Goal: Transaction & Acquisition: Purchase product/service

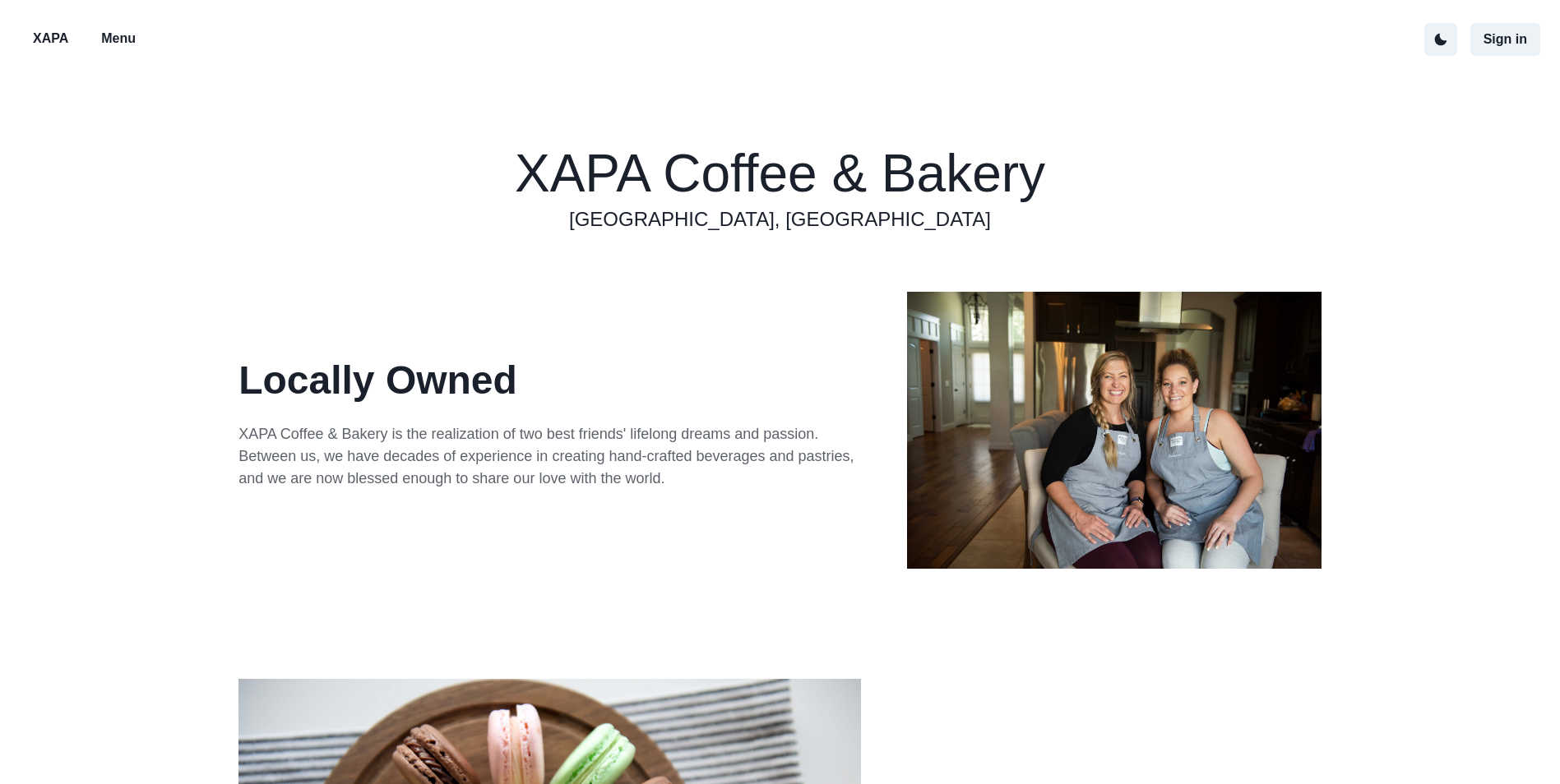
click at [123, 42] on p "Menu" at bounding box center [118, 38] width 34 height 19
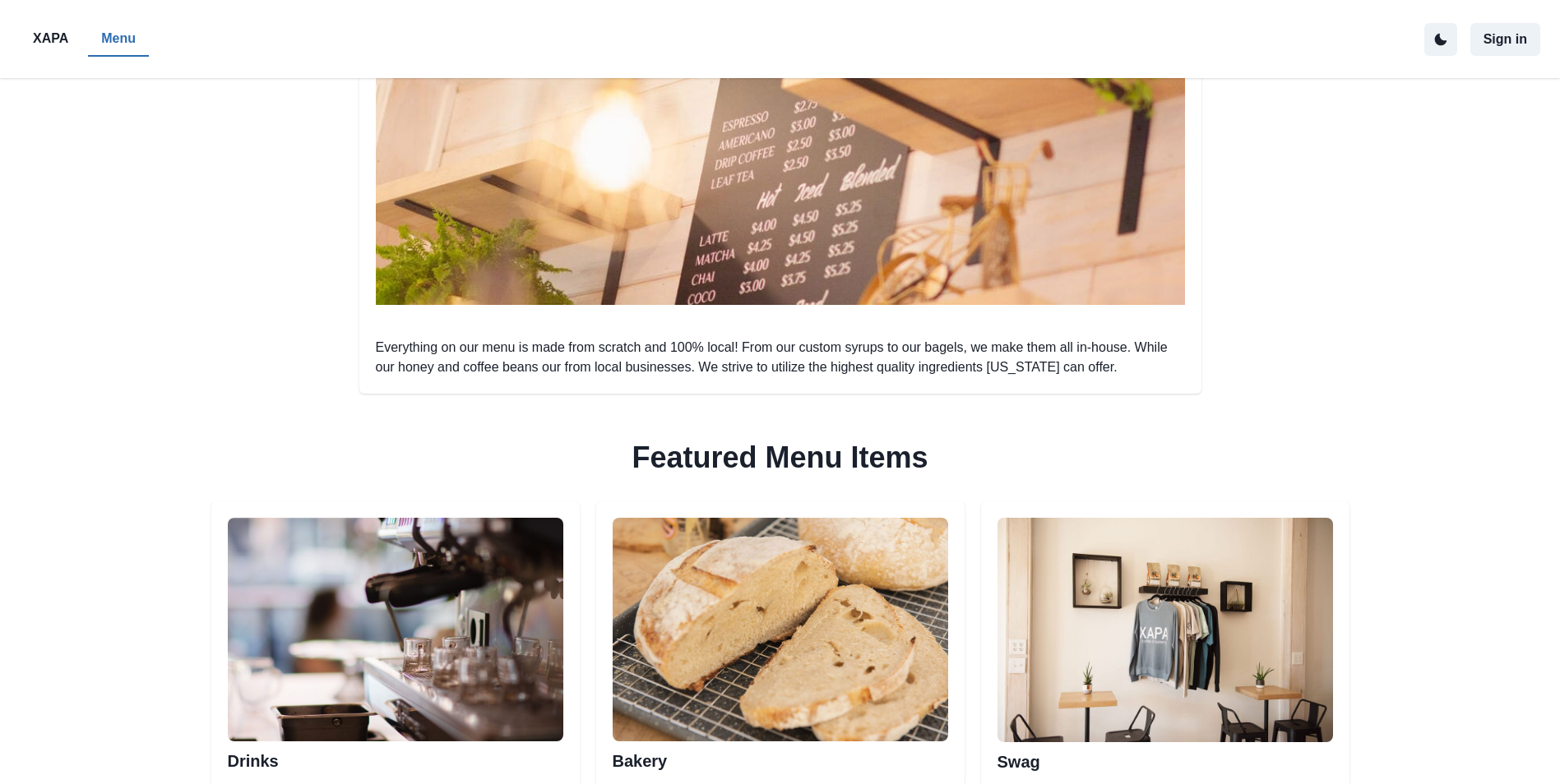
scroll to position [575, 0]
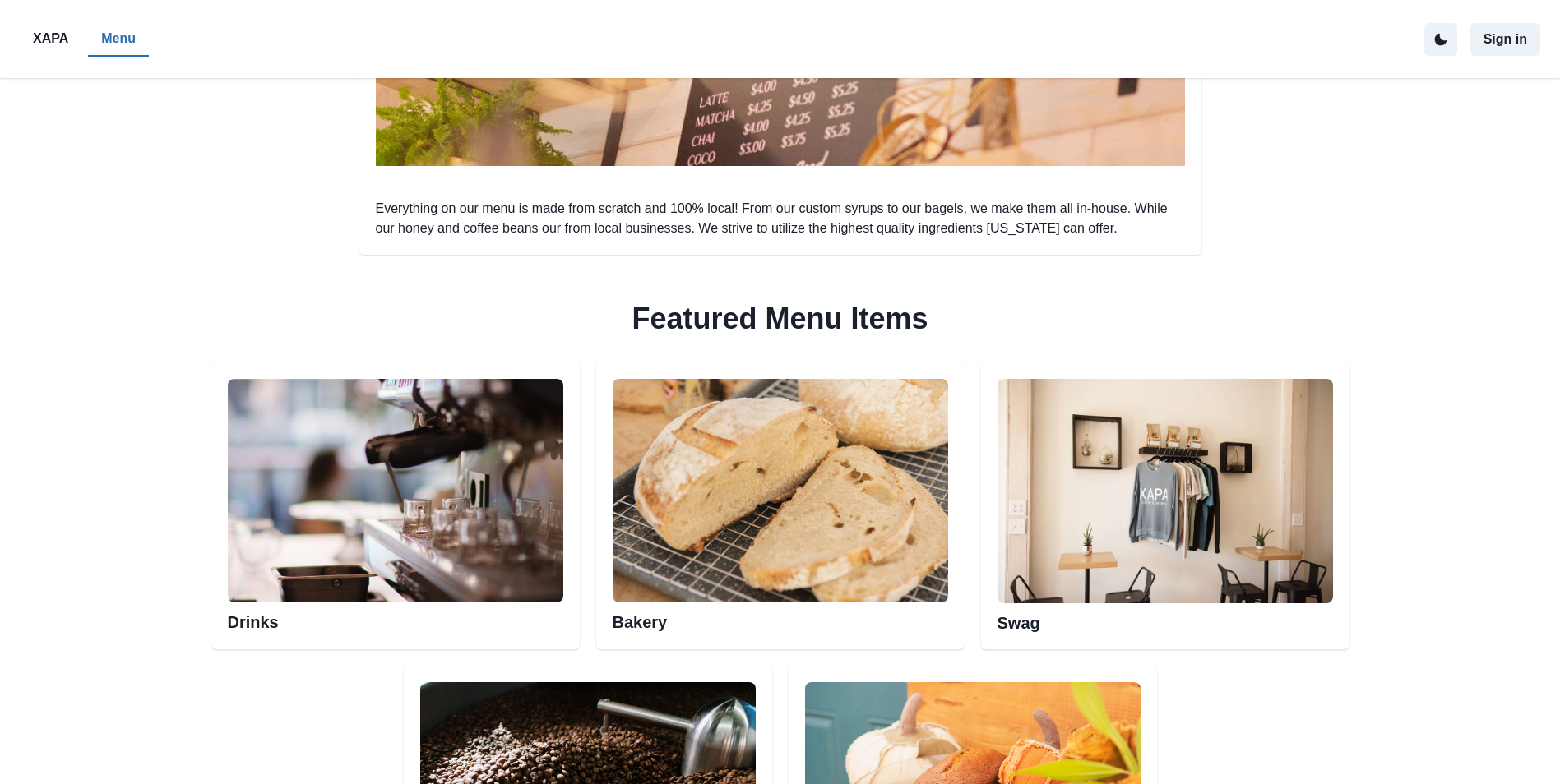
click at [371, 522] on img at bounding box center [394, 490] width 335 height 224
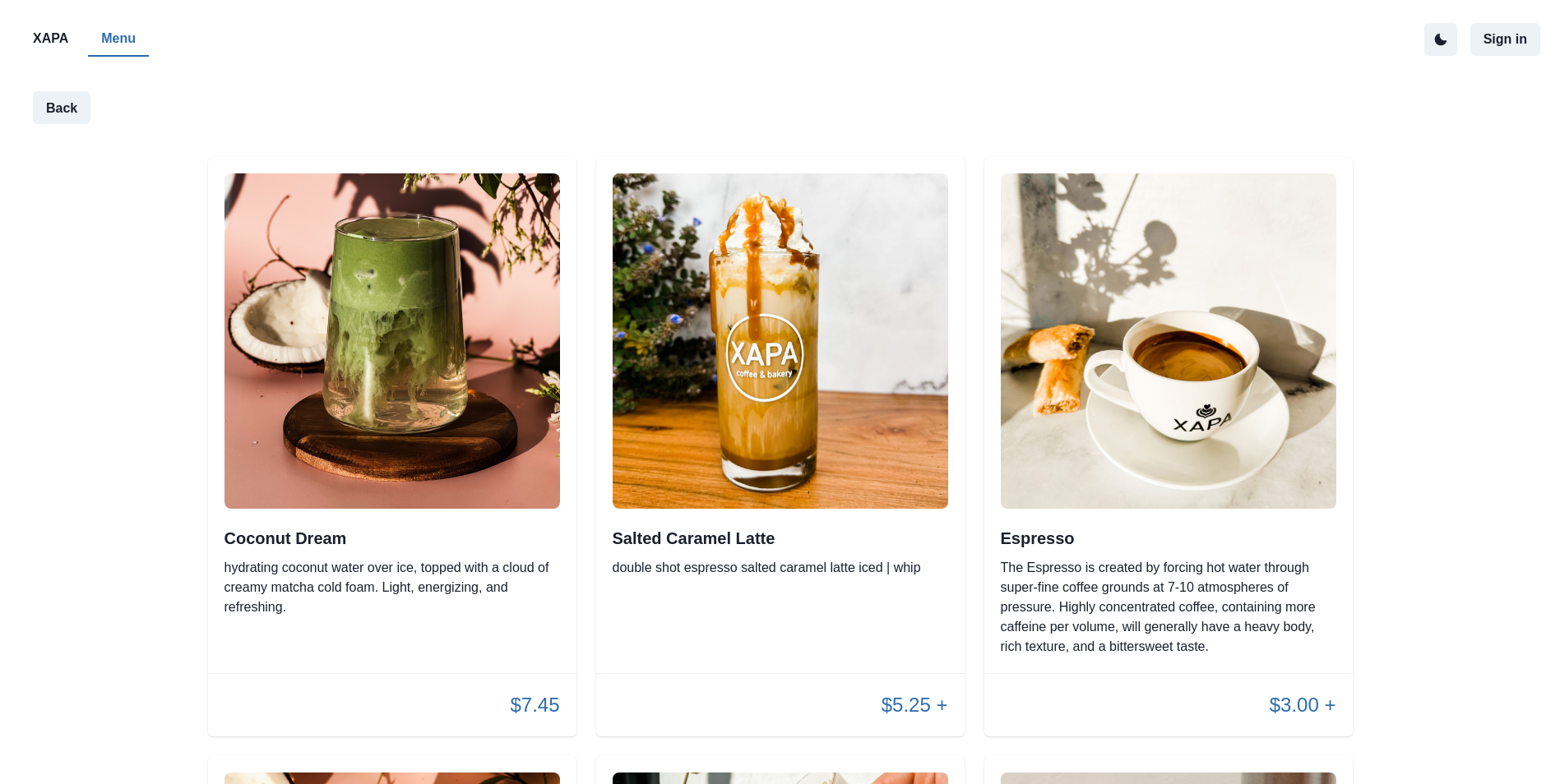
click at [771, 568] on p "double shot espresso salted caramel latte iced | whip" at bounding box center [780, 568] width 335 height 19
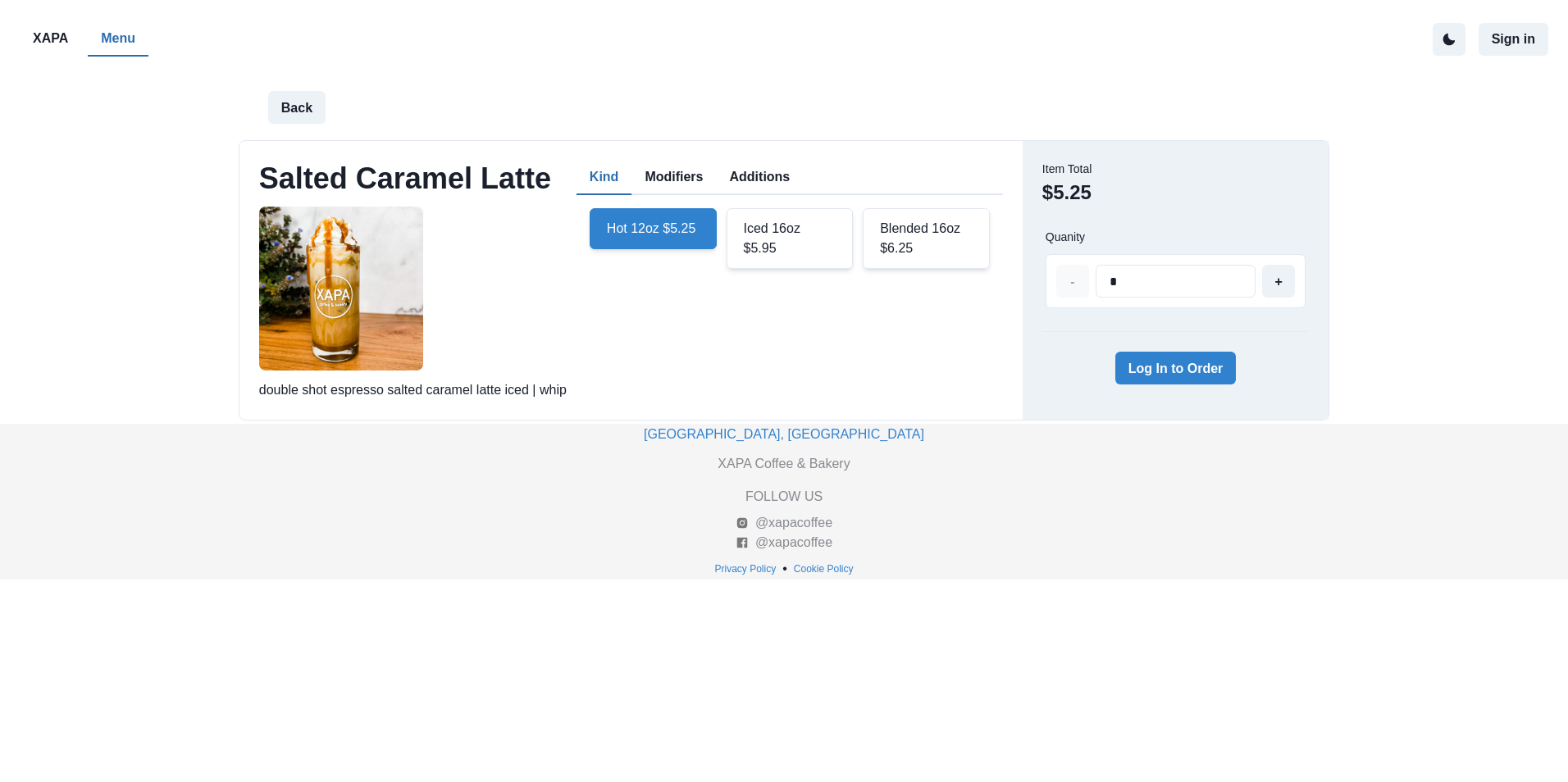
click at [787, 237] on div "Iced 16oz $5.95" at bounding box center [790, 239] width 127 height 61
